Goal: Task Accomplishment & Management: Use online tool/utility

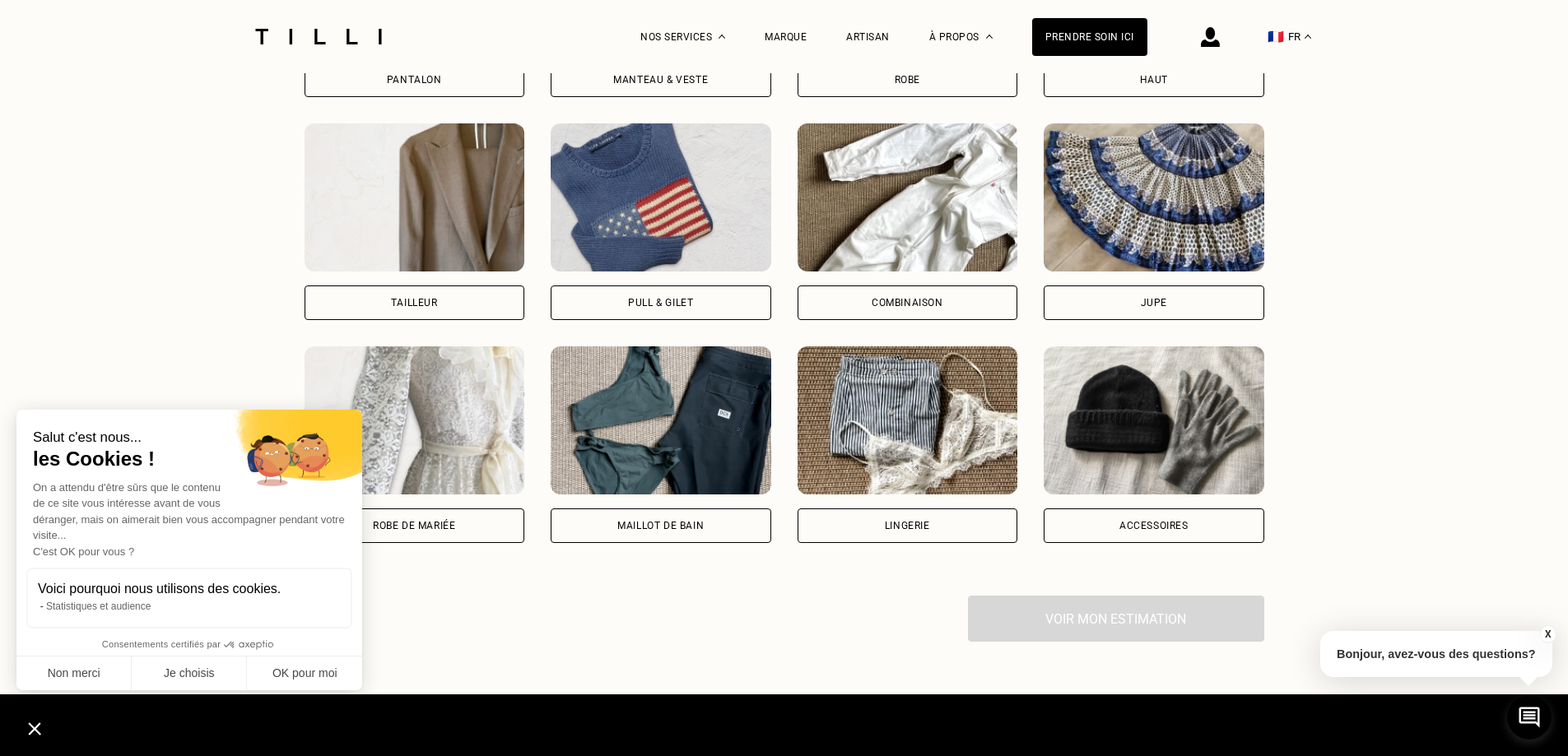
scroll to position [1399, 0]
click at [476, 540] on div "Robe de mariée" at bounding box center [415, 525] width 221 height 35
select select "FR"
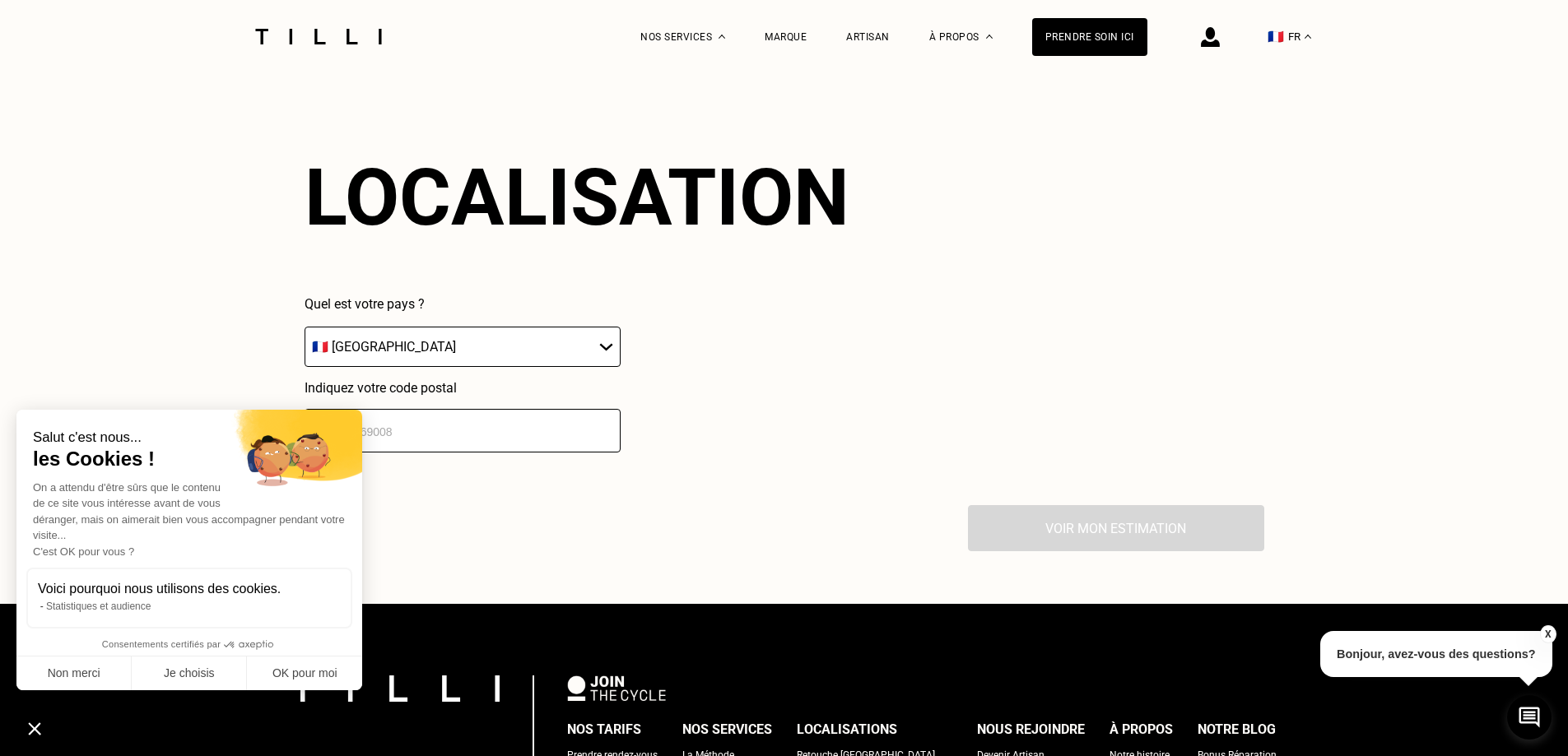
scroll to position [1898, 0]
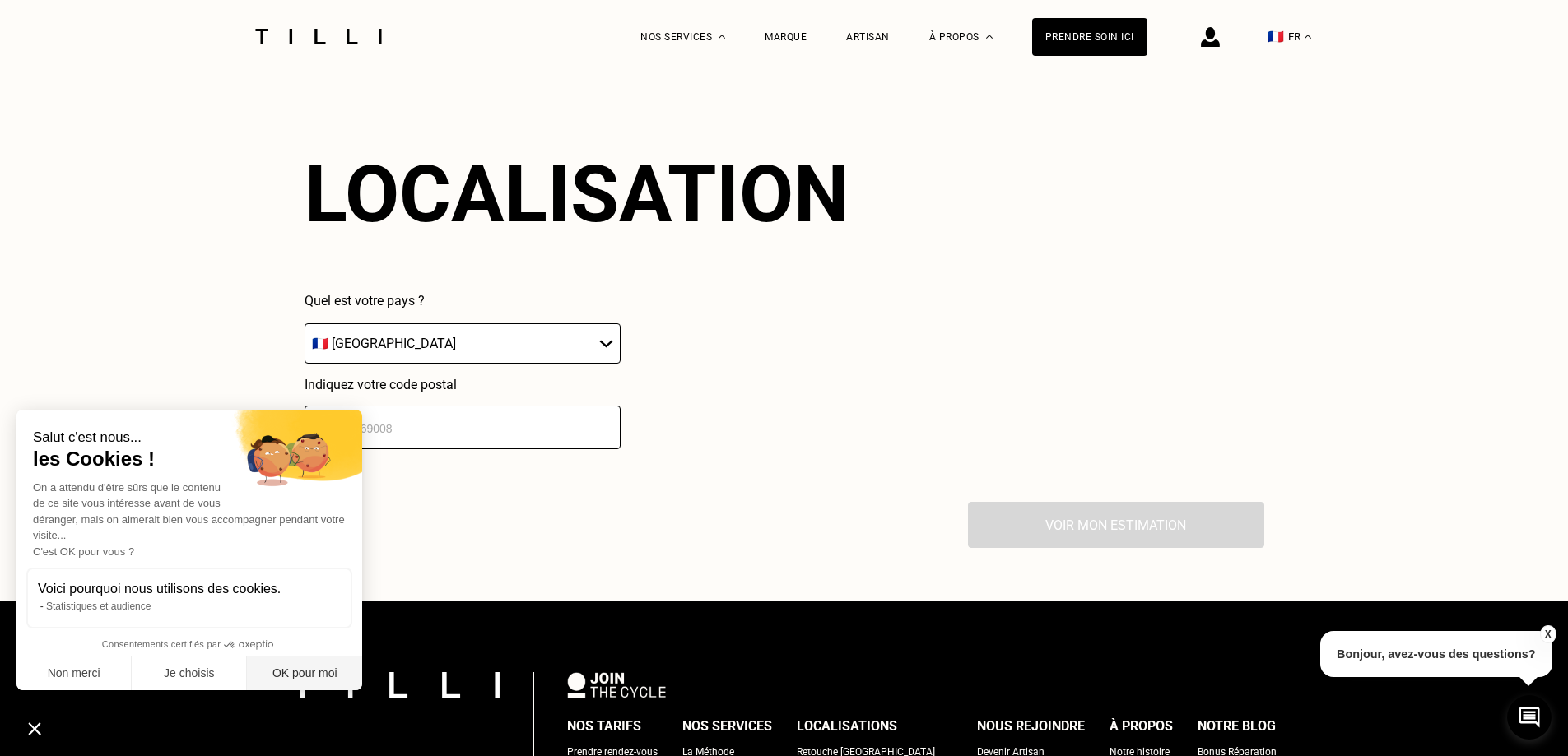
click at [293, 674] on button "OK pour moi" at bounding box center [305, 674] width 115 height 35
checkbox input "true"
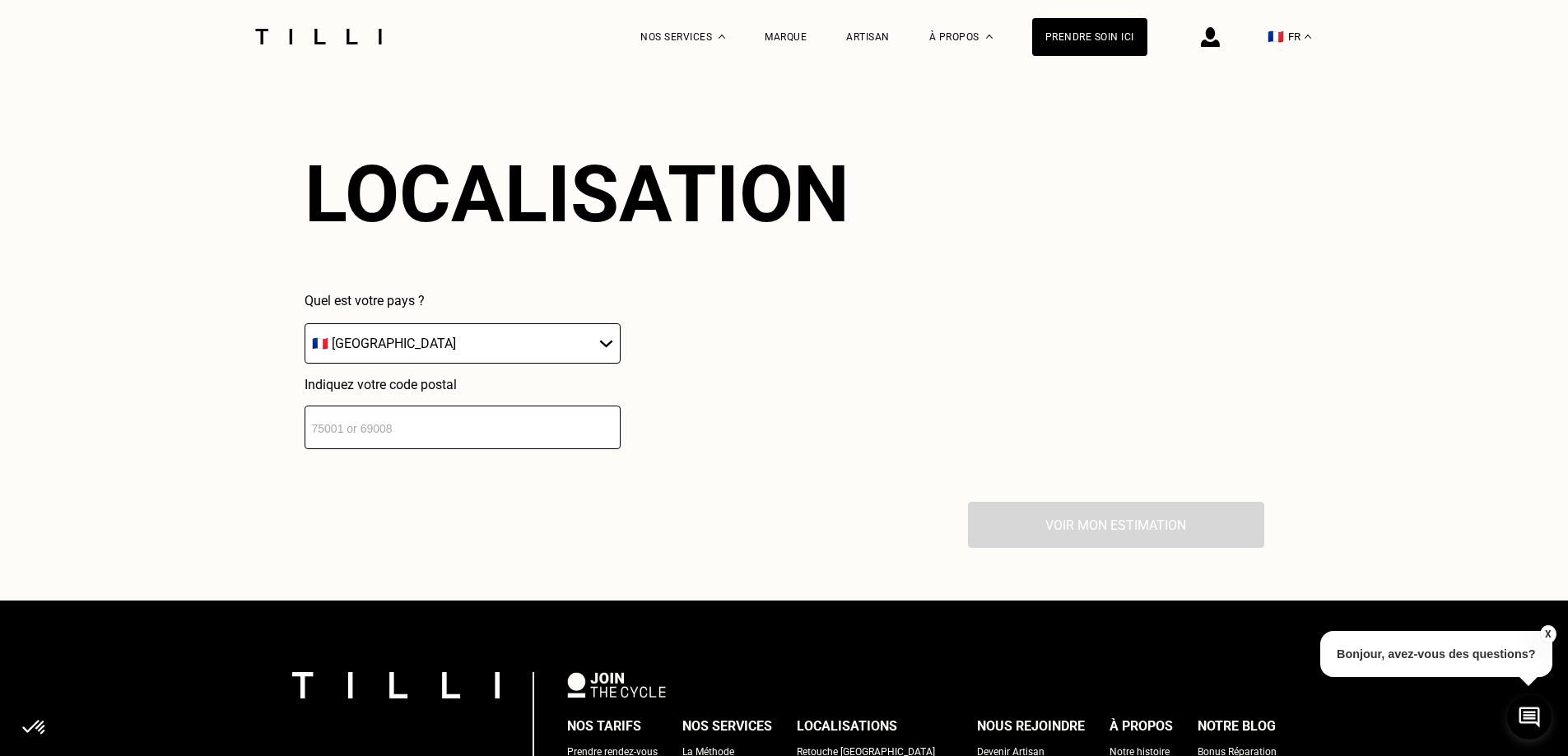
click at [381, 425] on input "number" at bounding box center [463, 427] width 316 height 43
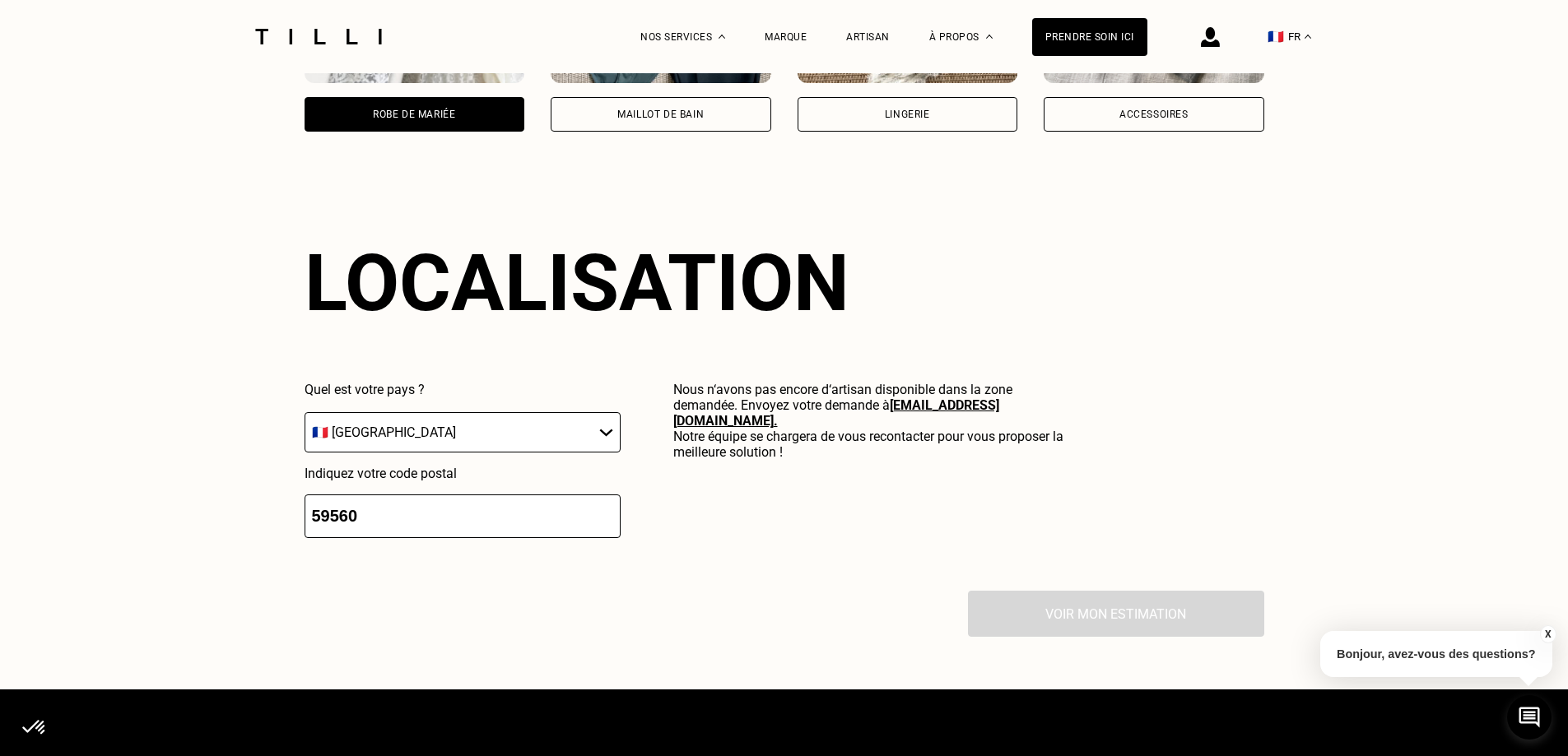
scroll to position [1710, 0]
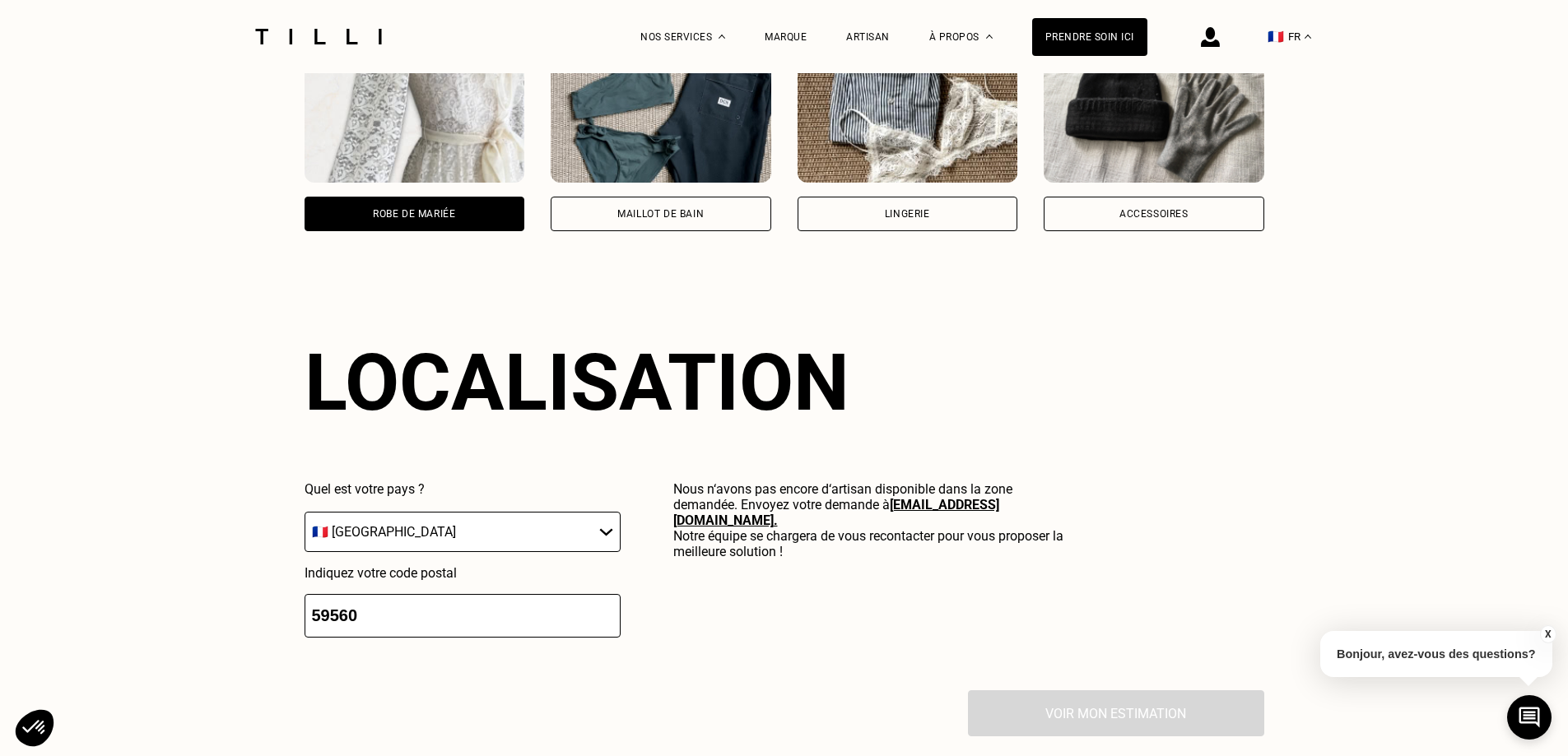
click at [540, 615] on input "59560" at bounding box center [463, 616] width 316 height 43
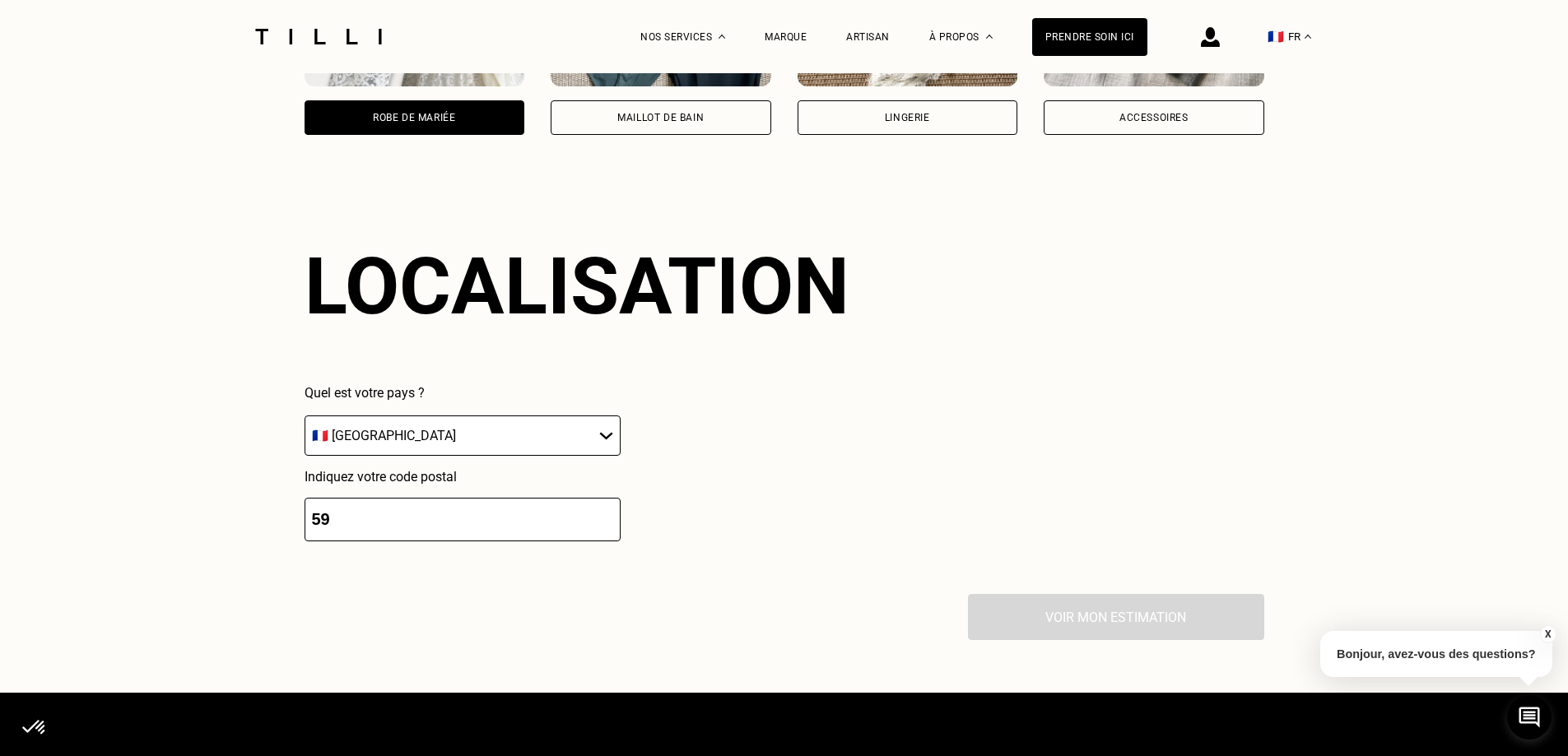
scroll to position [1957, 0]
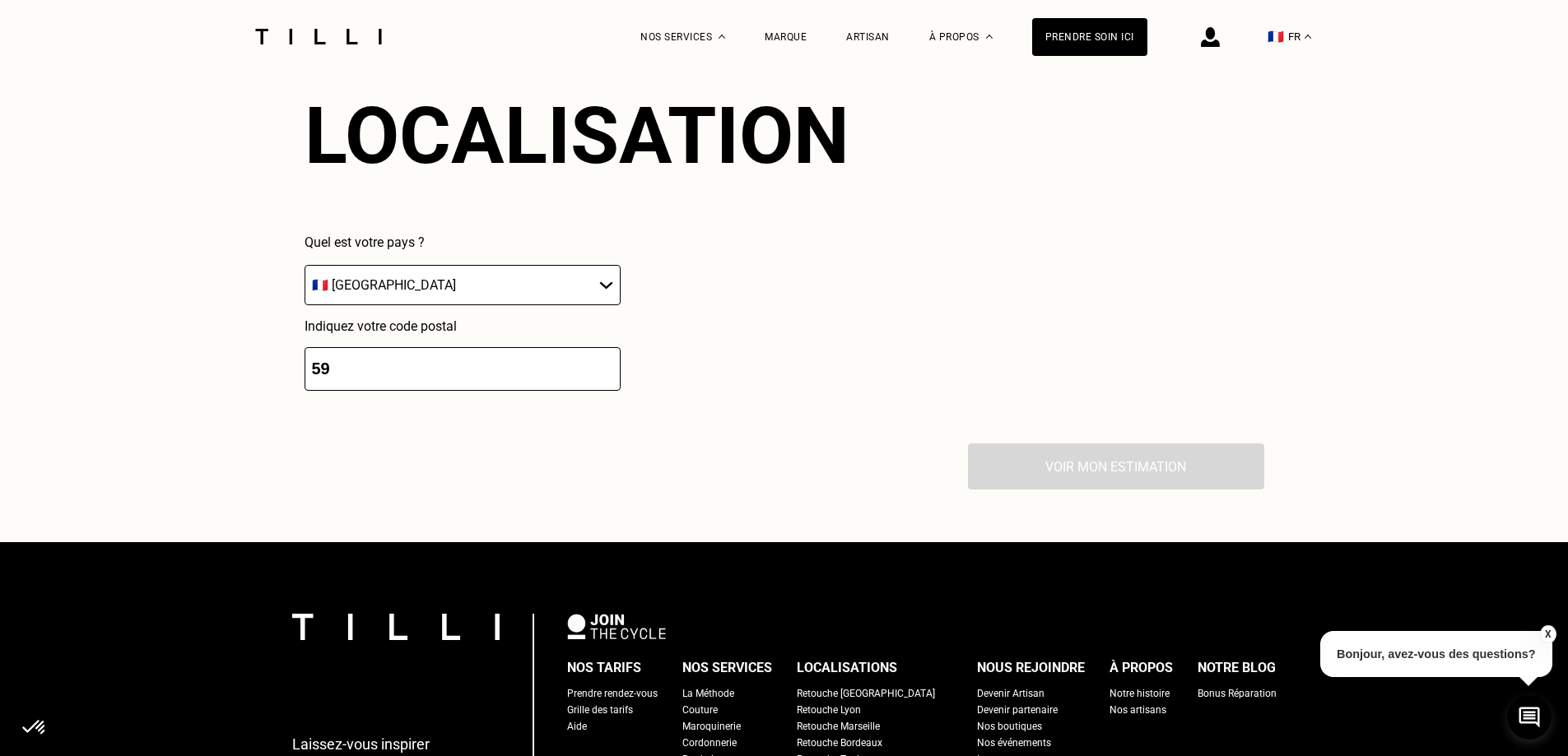
drag, startPoint x: 372, startPoint y: 366, endPoint x: 275, endPoint y: 352, distance: 98.0
type input "0"
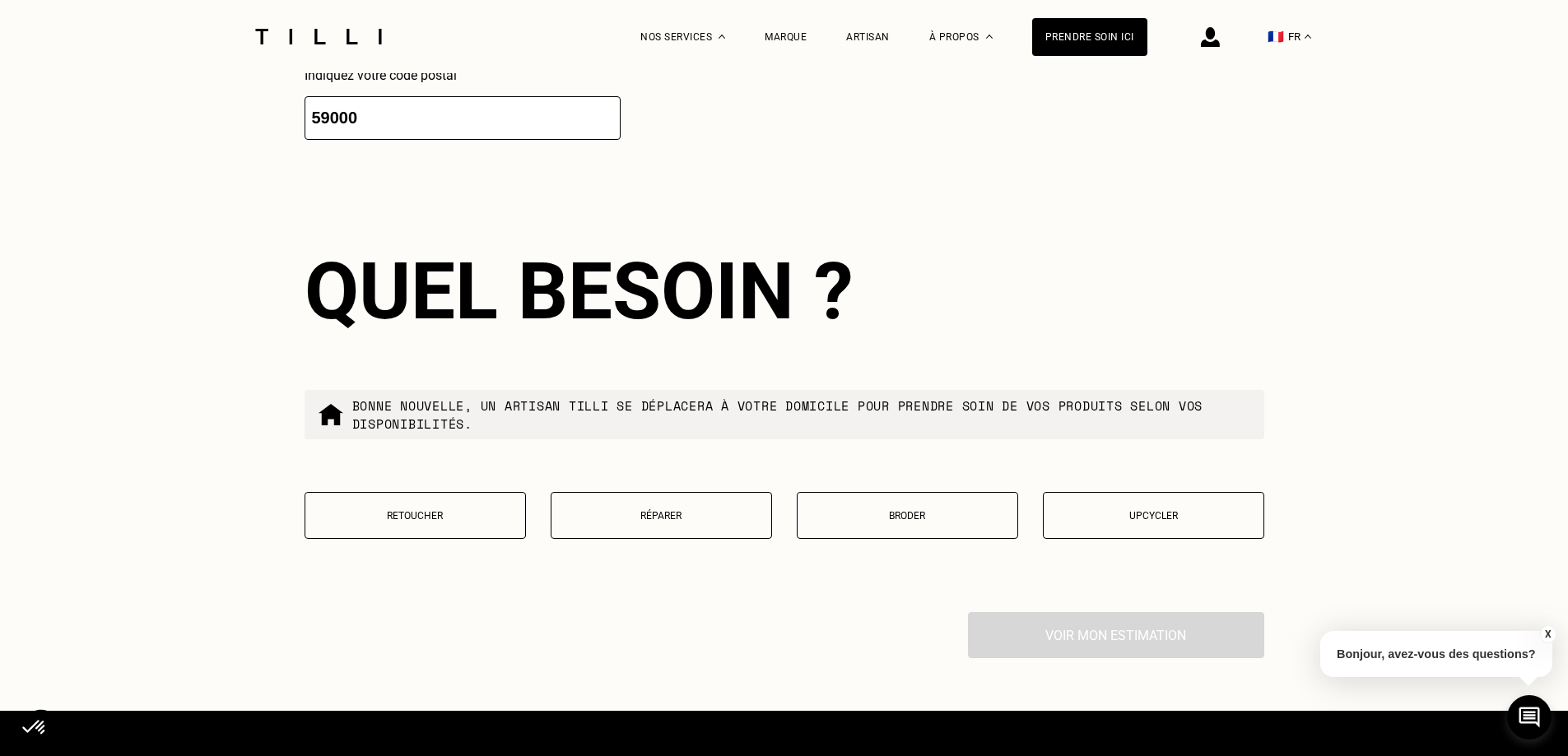
scroll to position [1978, 0]
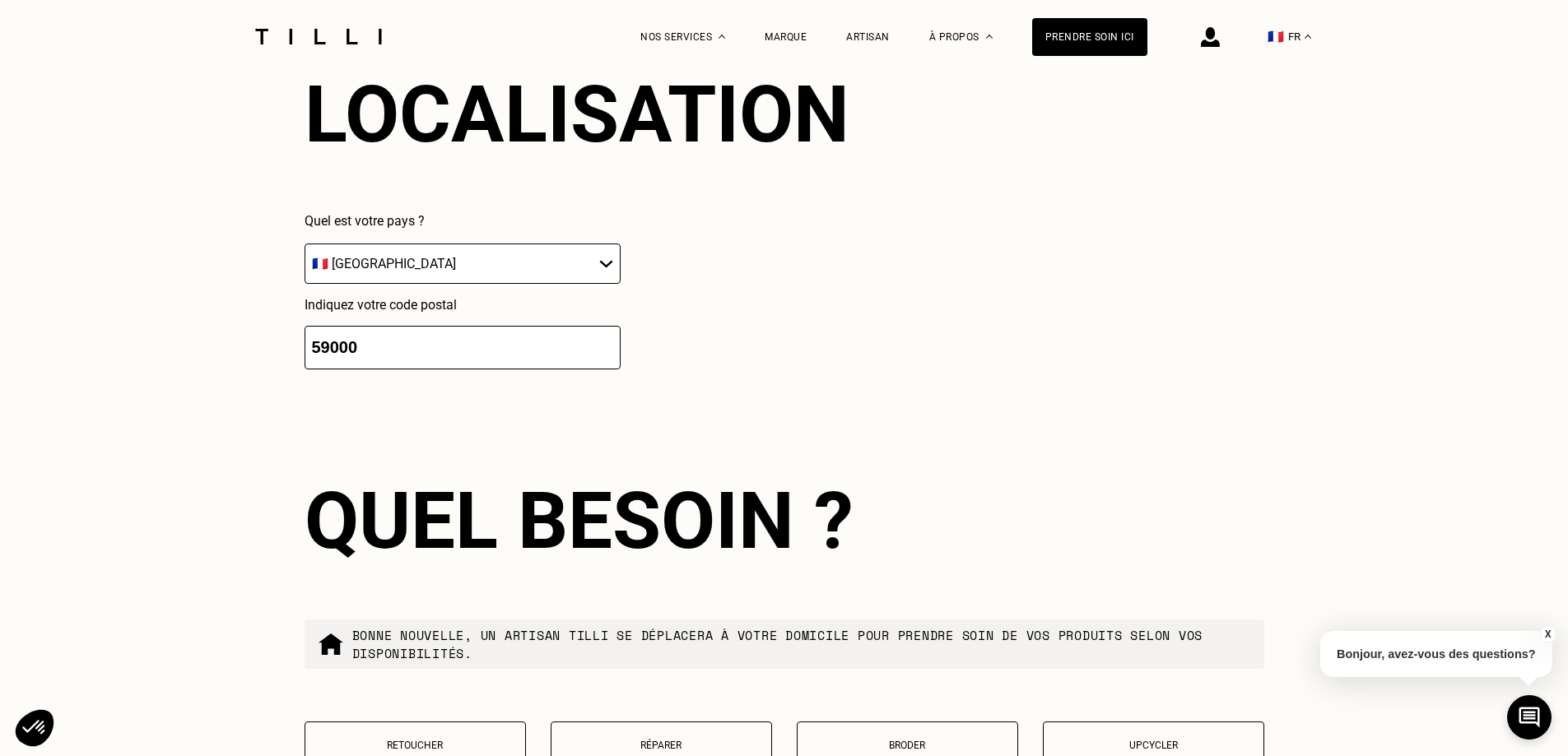
click at [475, 344] on input "59000" at bounding box center [463, 347] width 316 height 43
type input "59000"
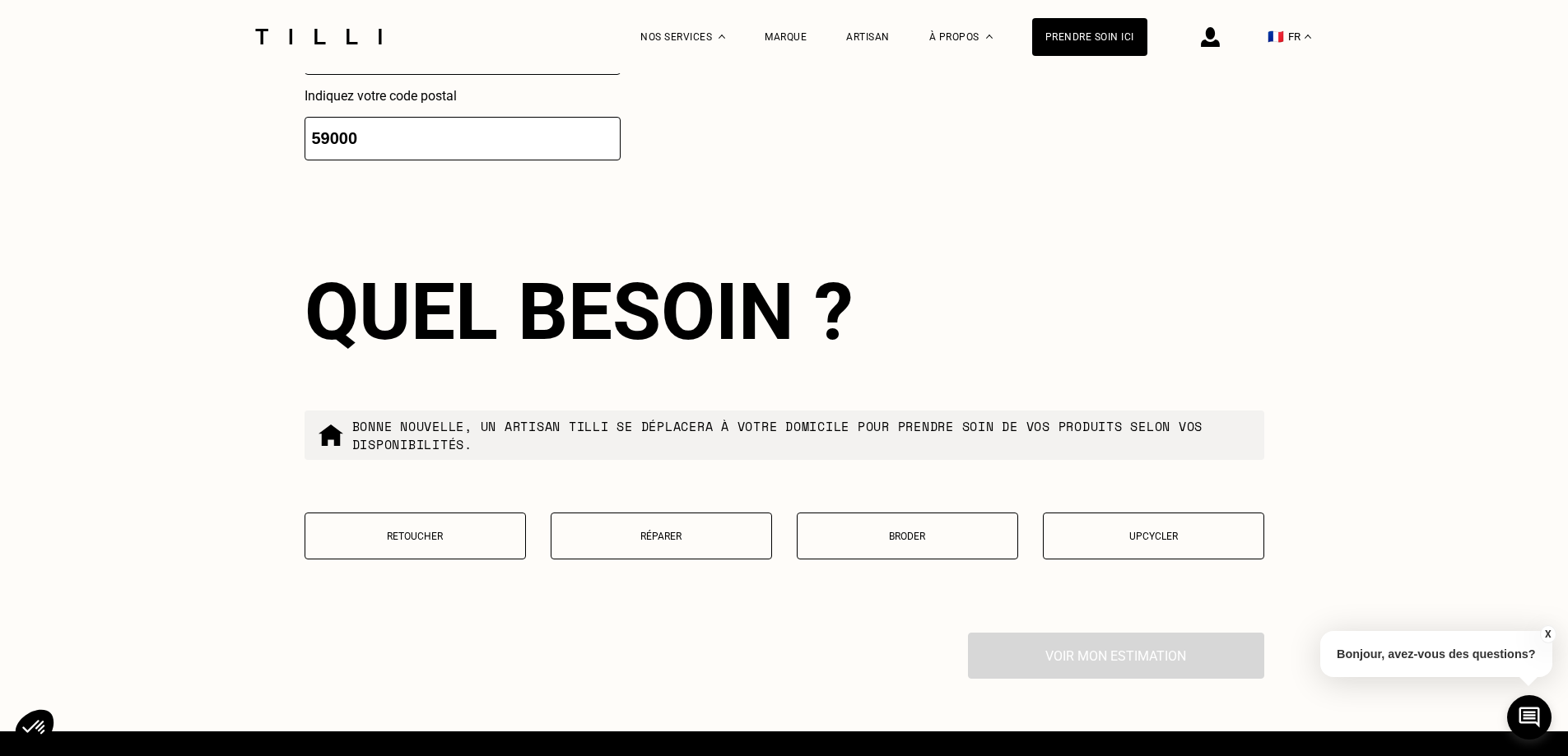
scroll to position [2226, 0]
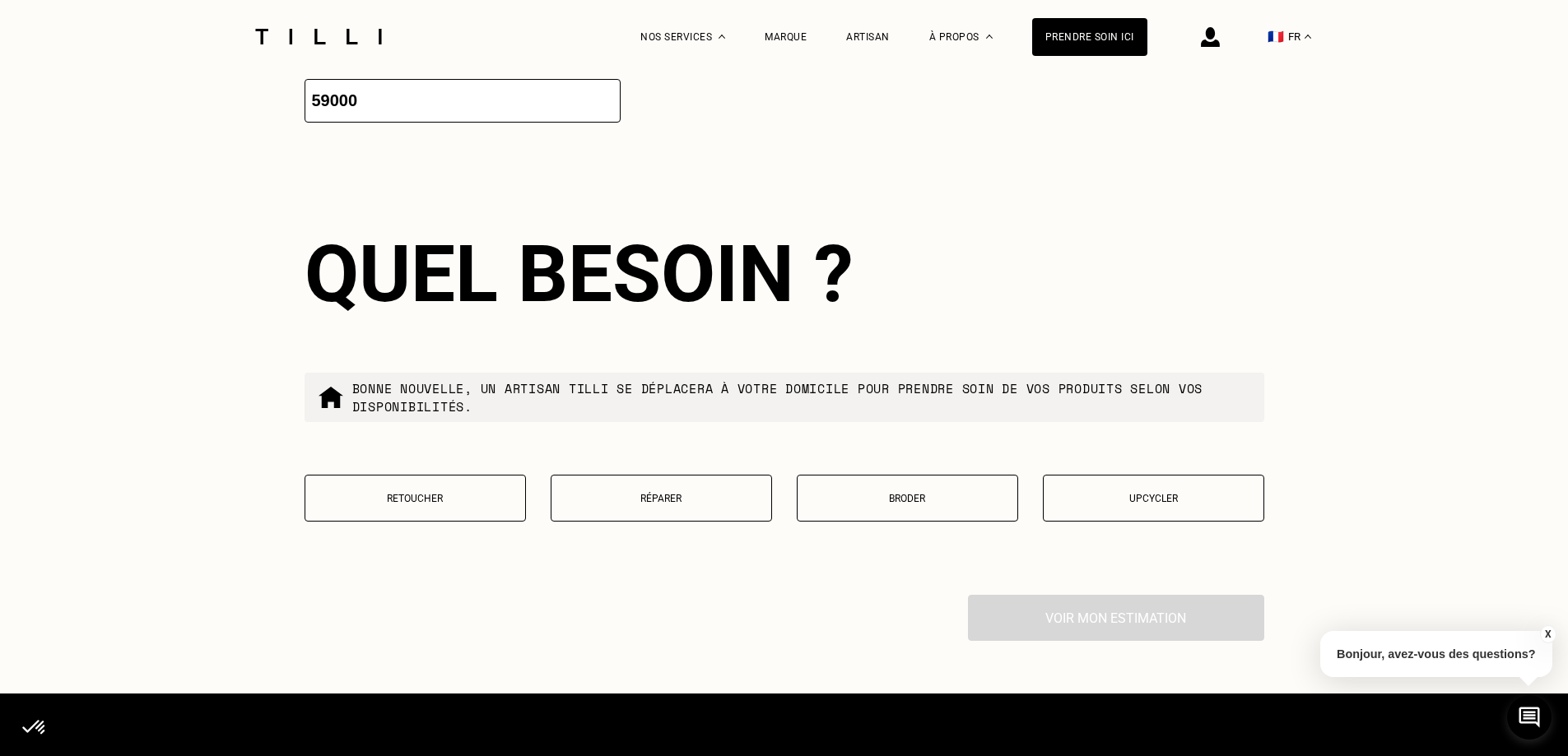
click at [393, 505] on p "Retoucher" at bounding box center [416, 499] width 203 height 12
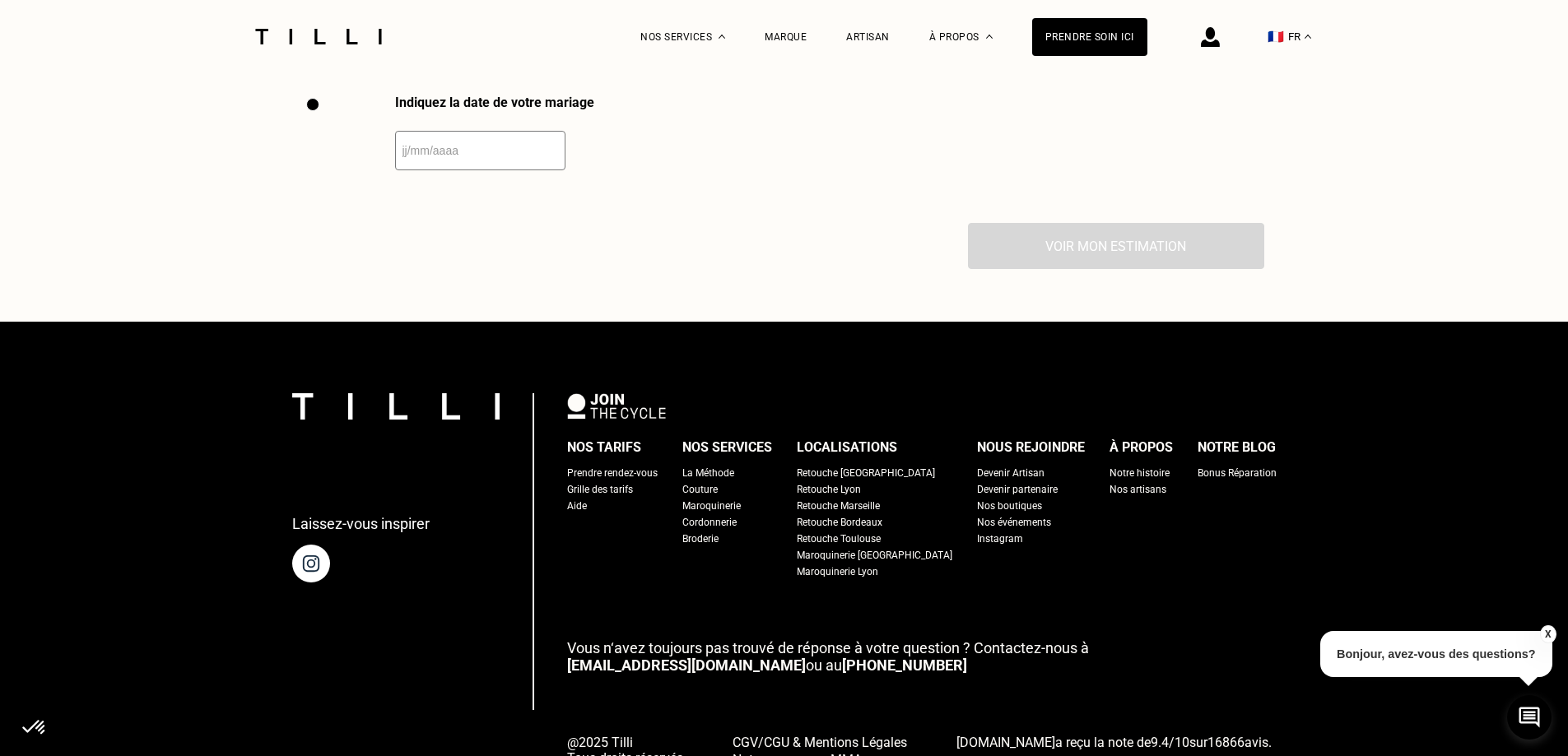
scroll to position [2730, 0]
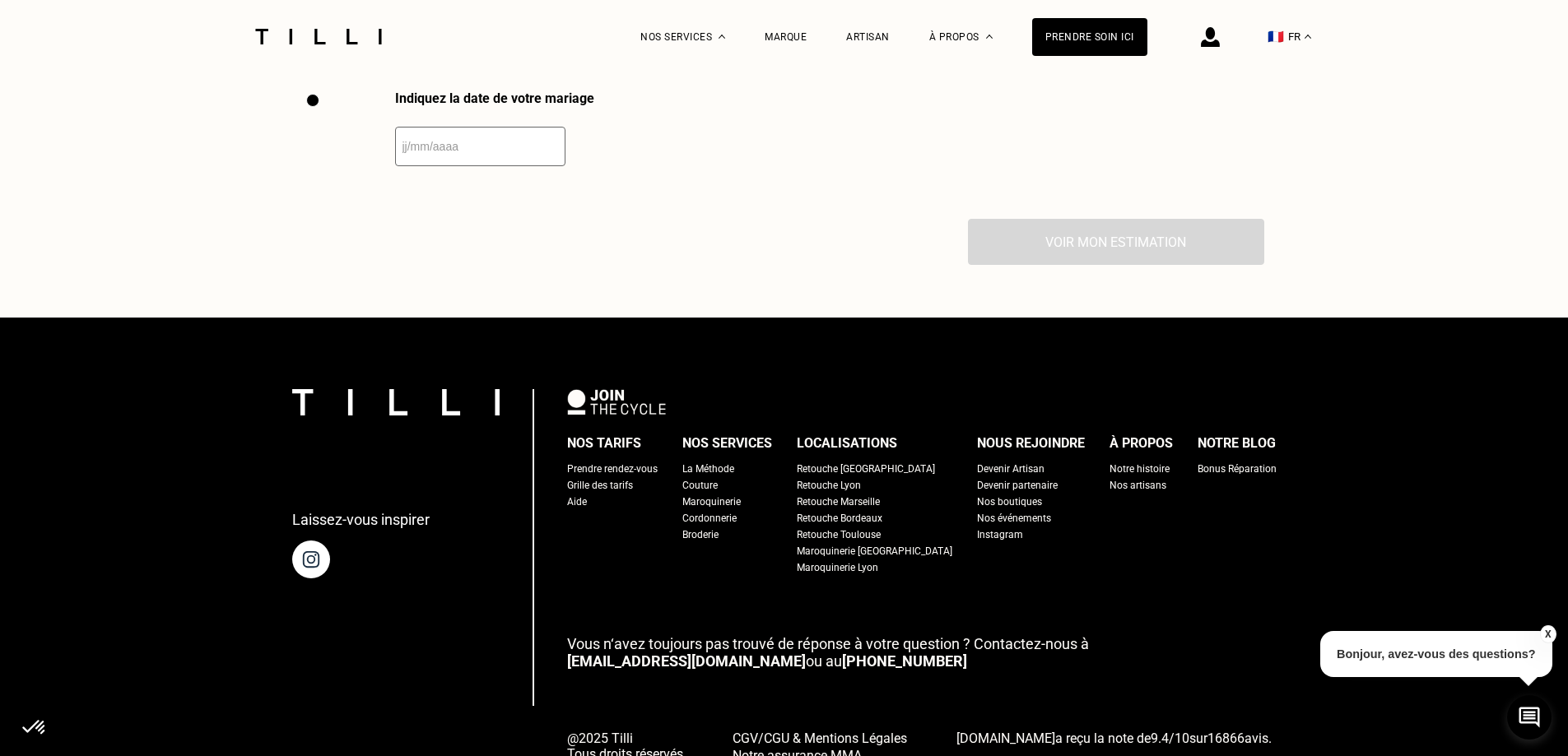
click at [454, 165] on input "text" at bounding box center [480, 146] width 171 height 39
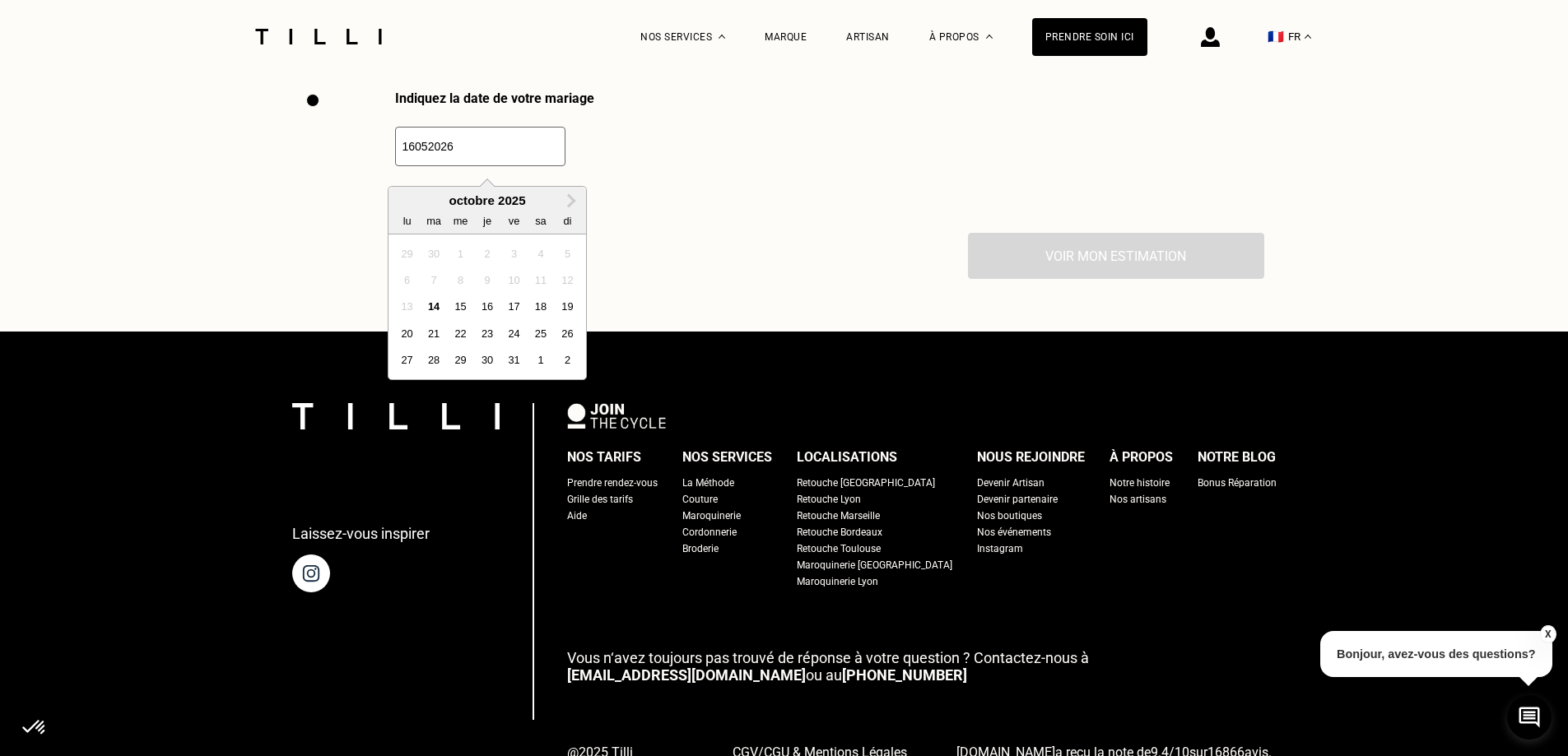
click at [411, 160] on input "16052026" at bounding box center [480, 146] width 171 height 39
type input "[DATE]"
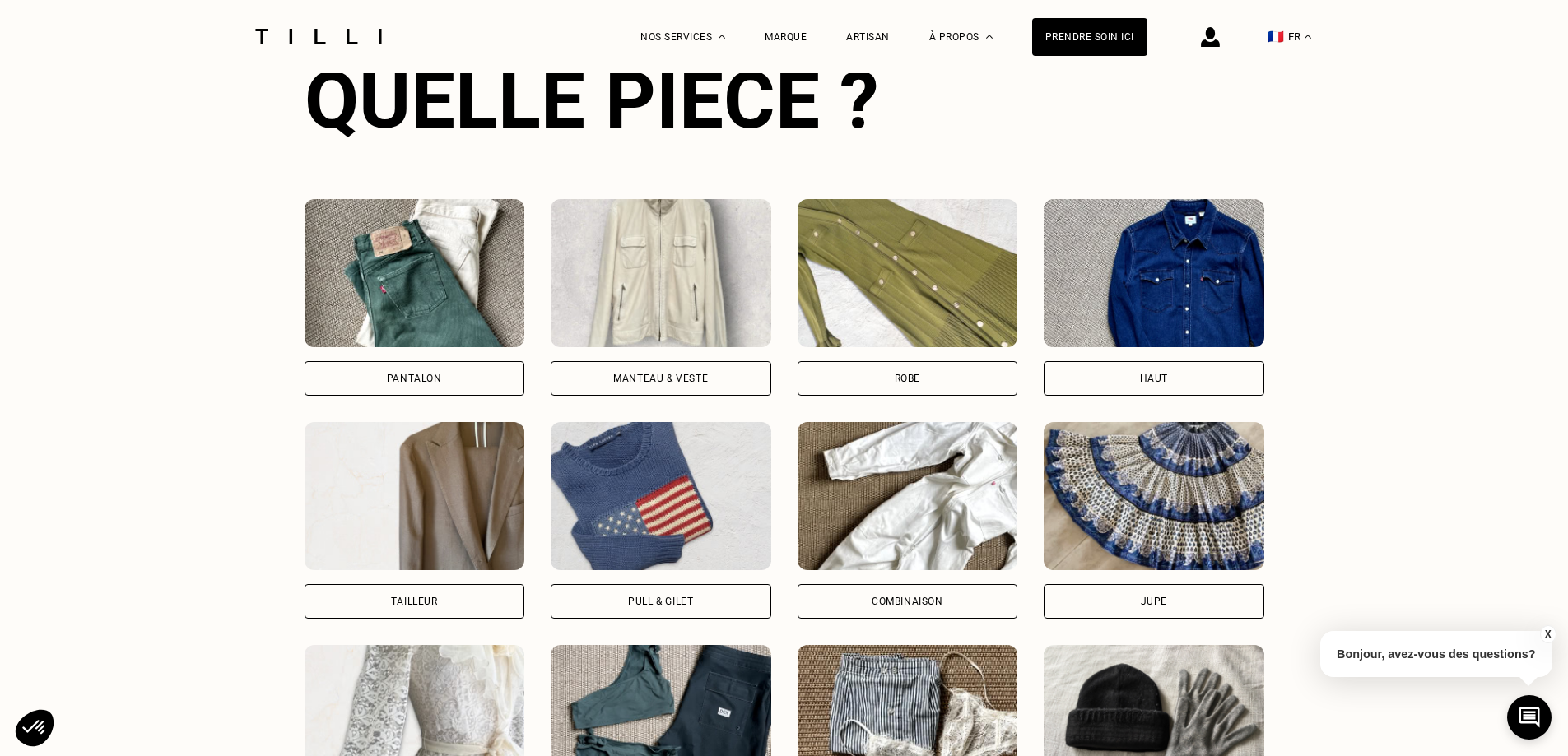
scroll to position [1002, 0]
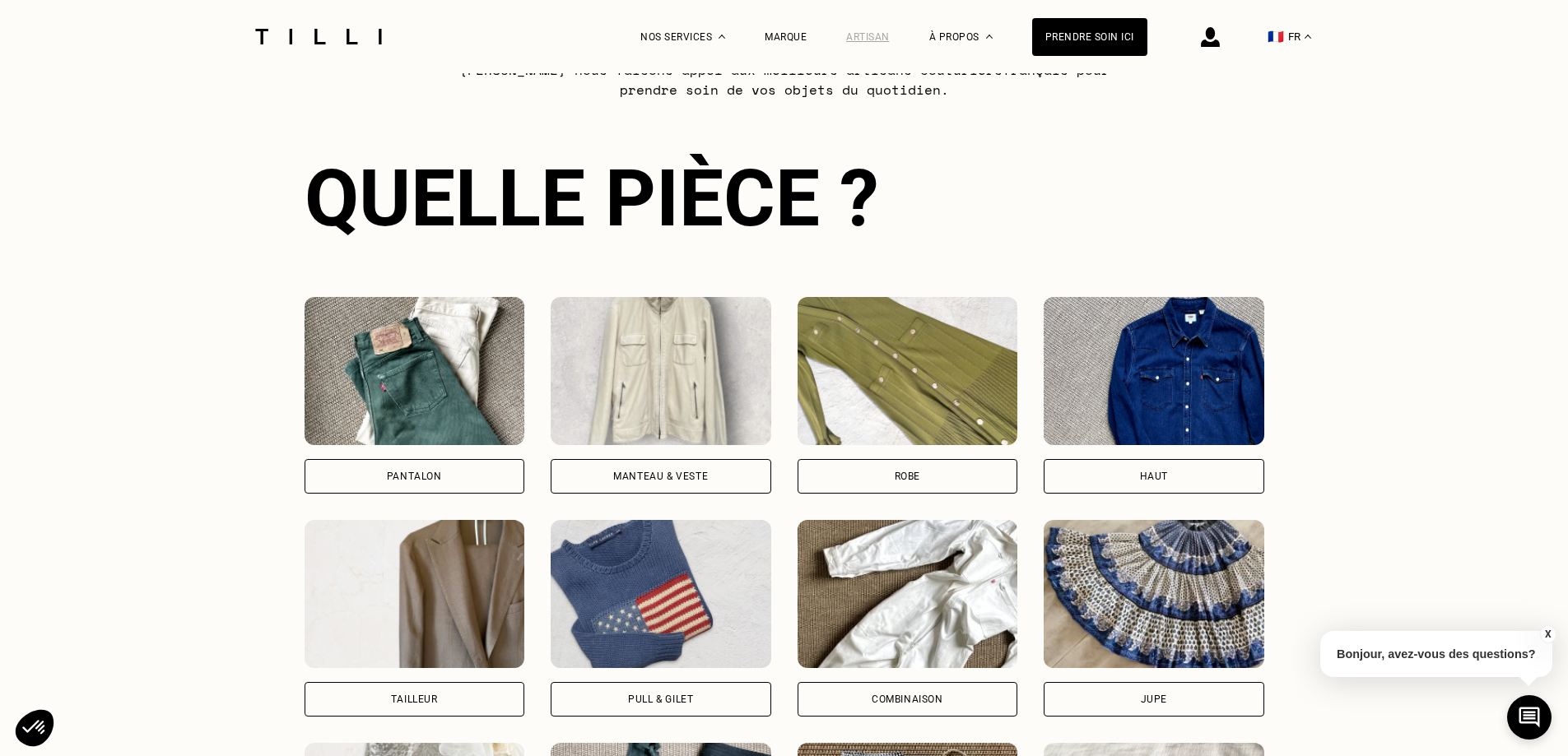
click at [873, 37] on div "Artisan" at bounding box center [868, 37] width 43 height 12
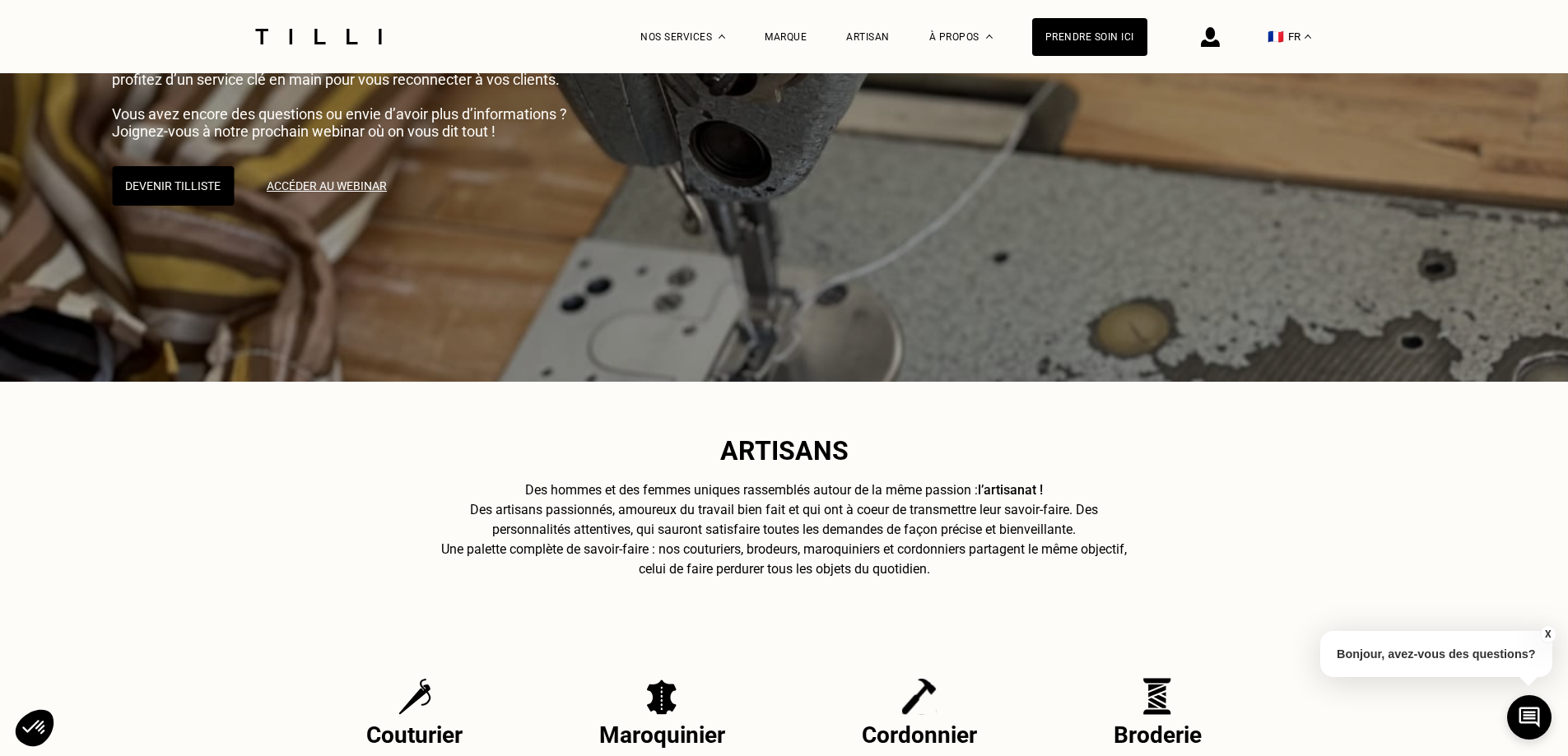
scroll to position [411, 0]
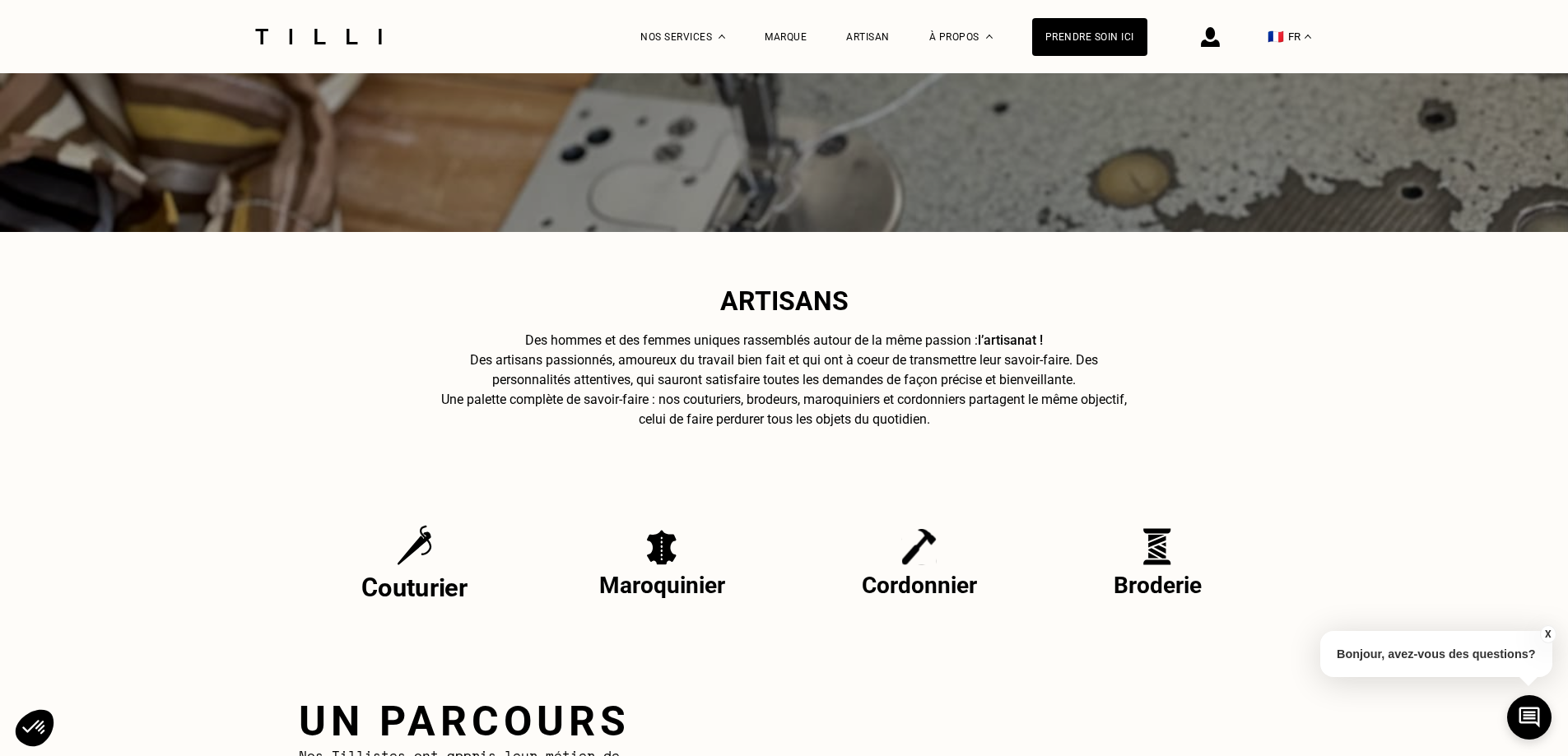
click at [439, 578] on p "Couturier" at bounding box center [416, 588] width 107 height 30
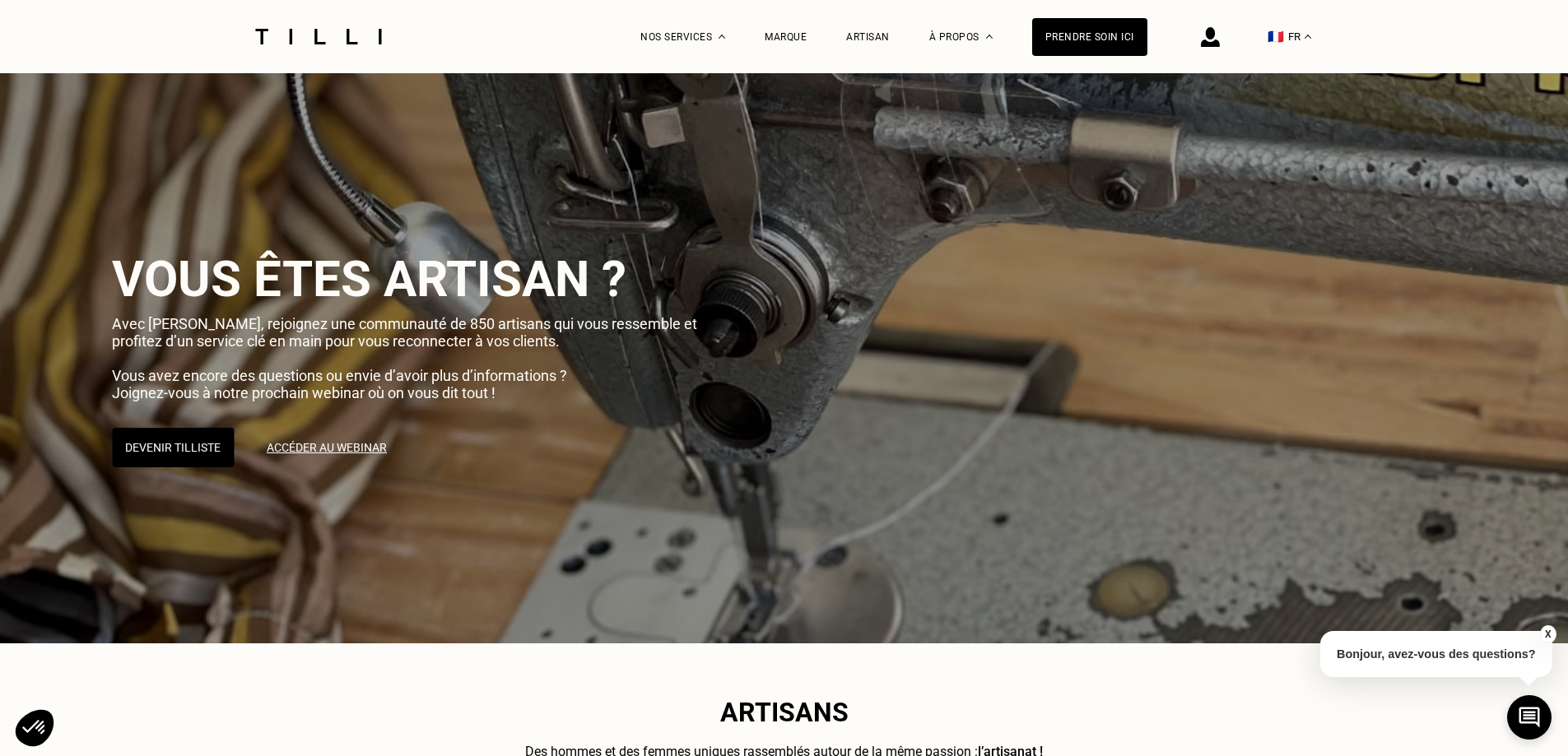
scroll to position [411, 0]
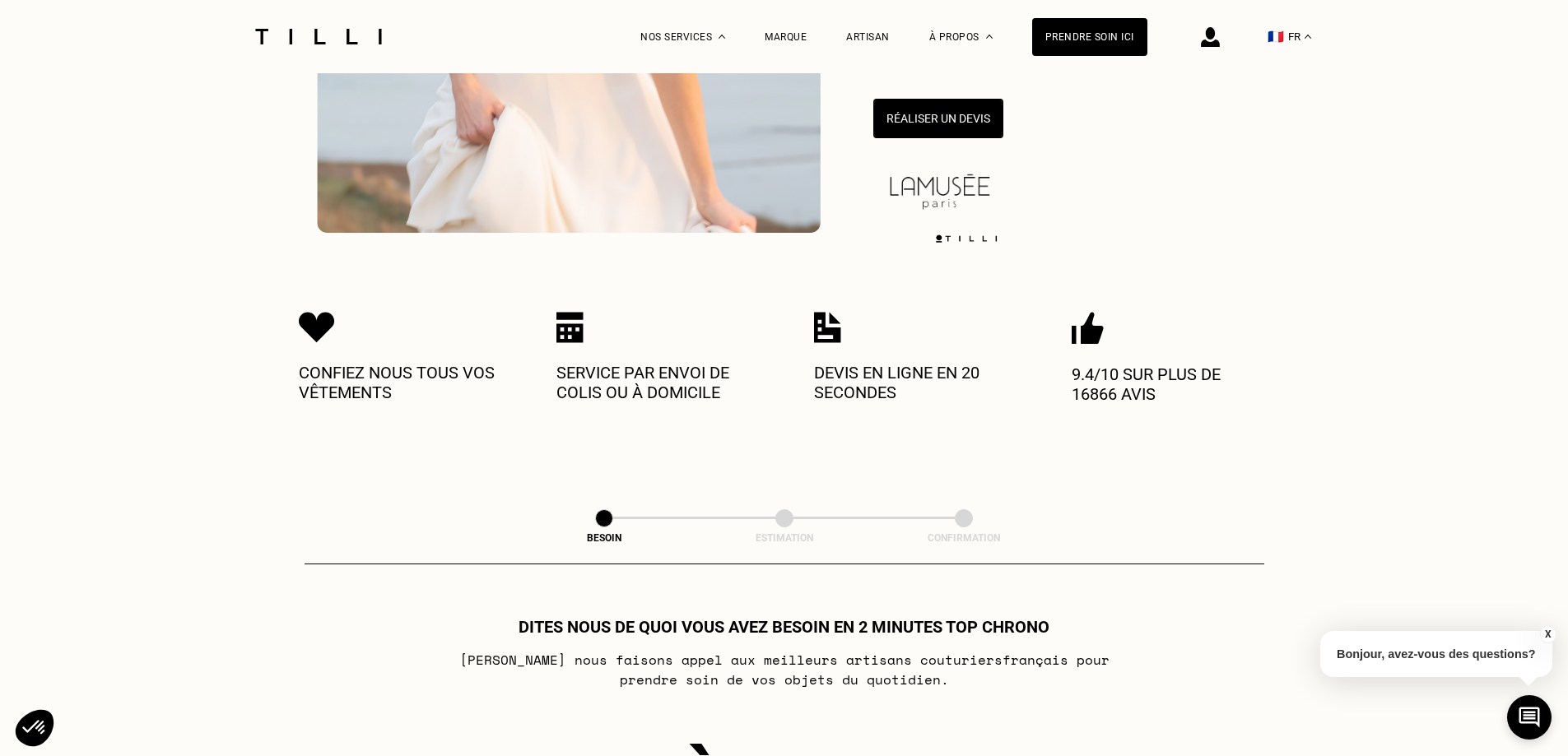
scroll to position [1002, 0]
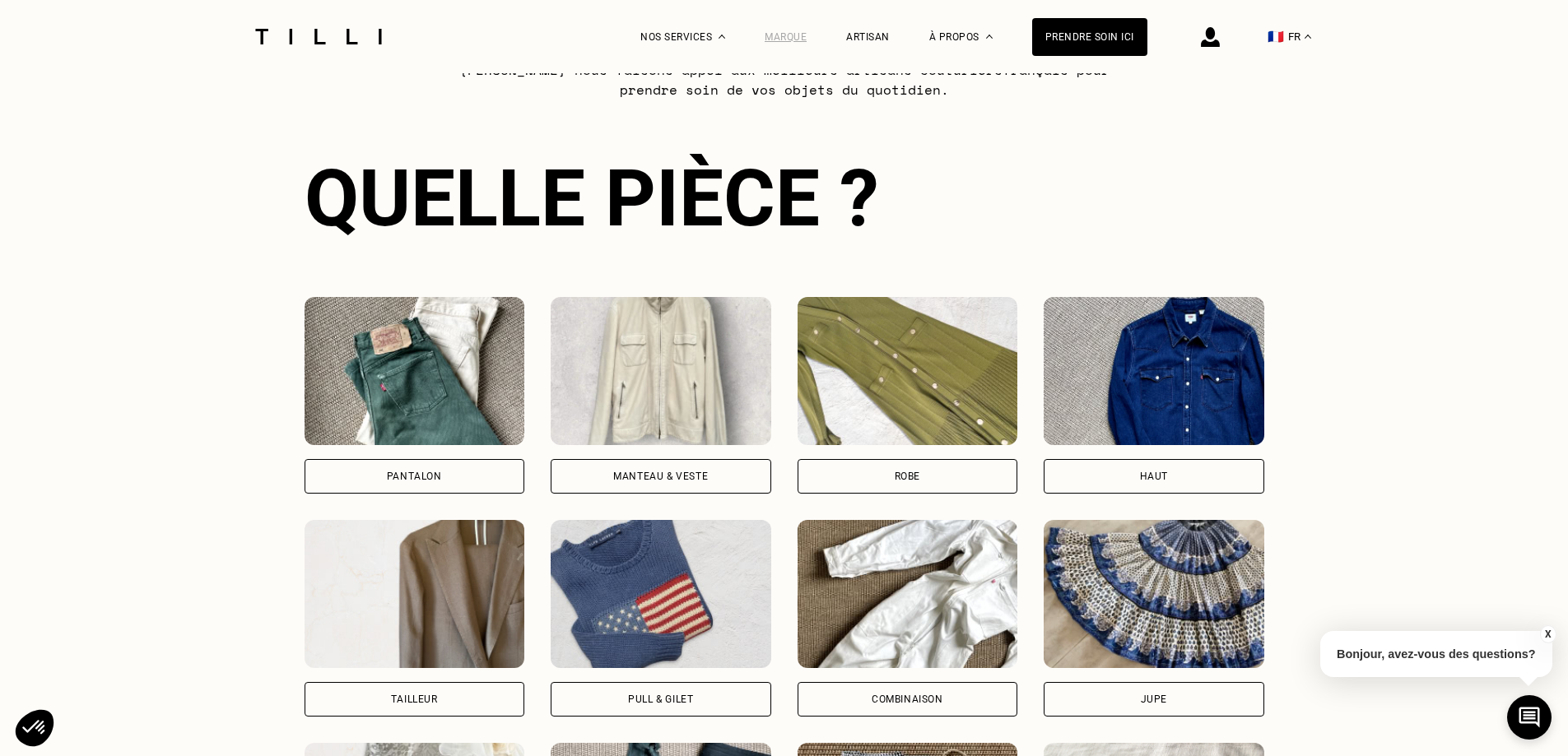
click at [789, 36] on div "Marque" at bounding box center [785, 37] width 42 height 12
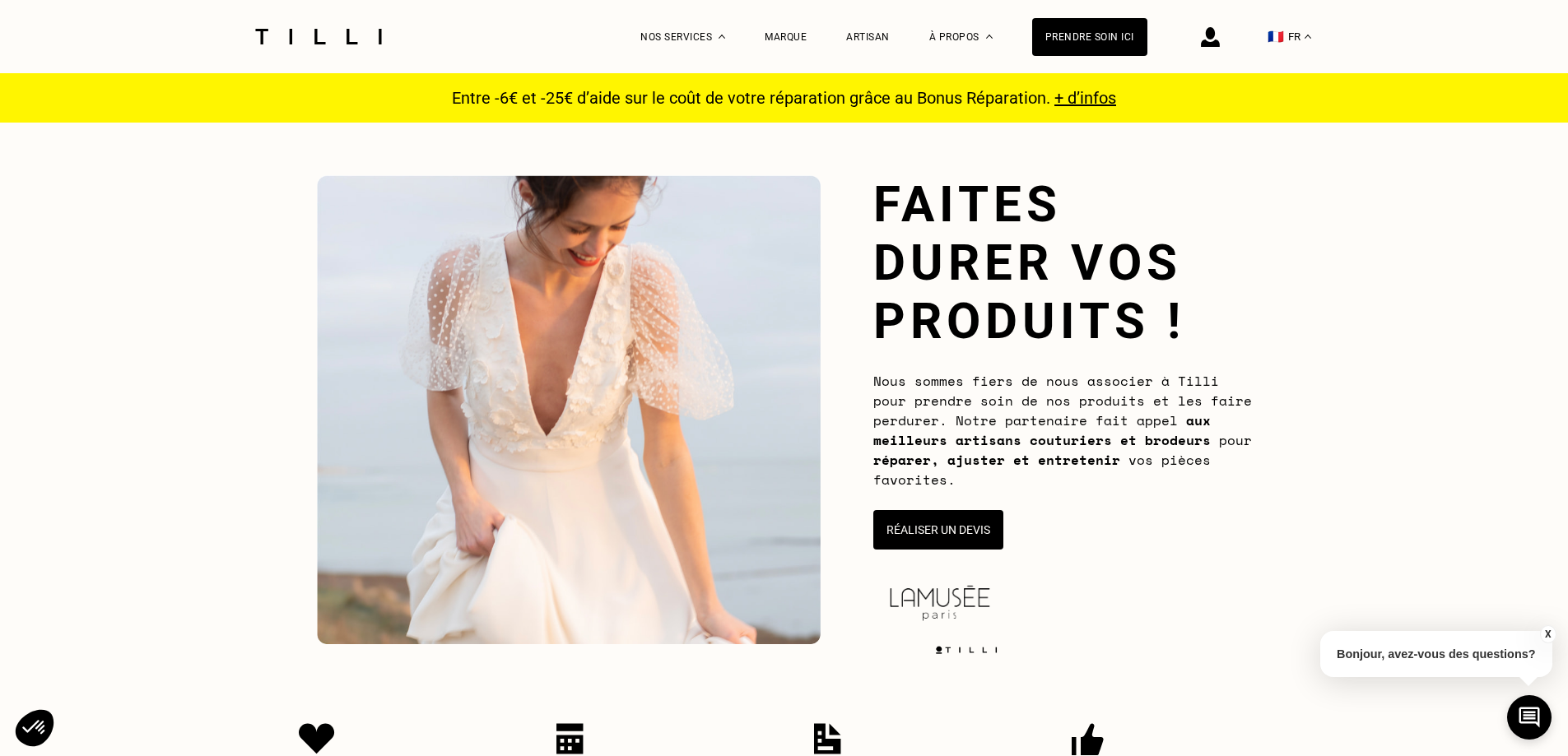
scroll to position [1002, 0]
